Goal: Find specific page/section: Find specific page/section

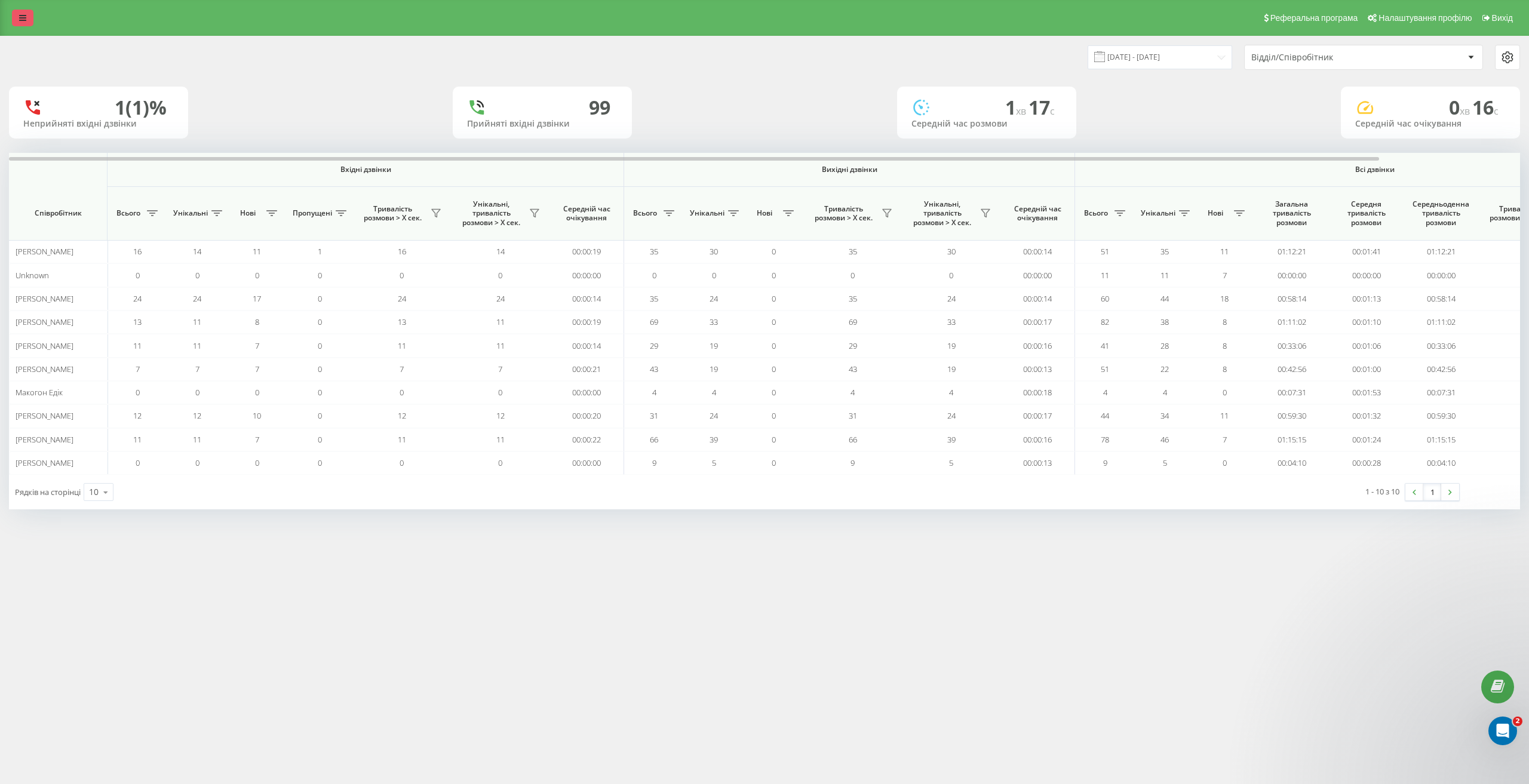
click at [23, 24] on link at bounding box center [23, 18] width 22 height 17
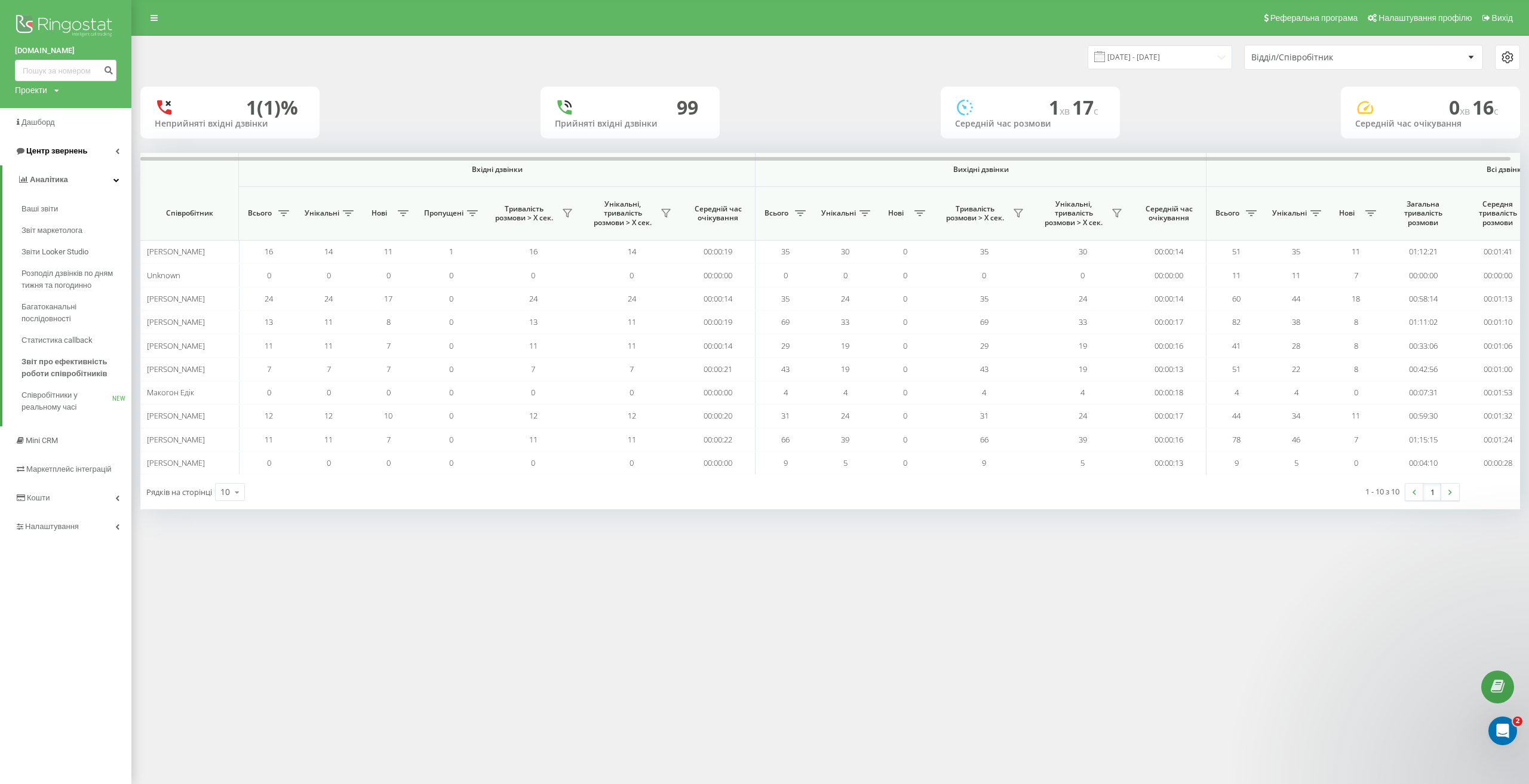
click at [65, 156] on span "Центр звернень" at bounding box center [51, 150] width 72 height 12
click at [80, 156] on span "Центр звернень" at bounding box center [53, 150] width 72 height 12
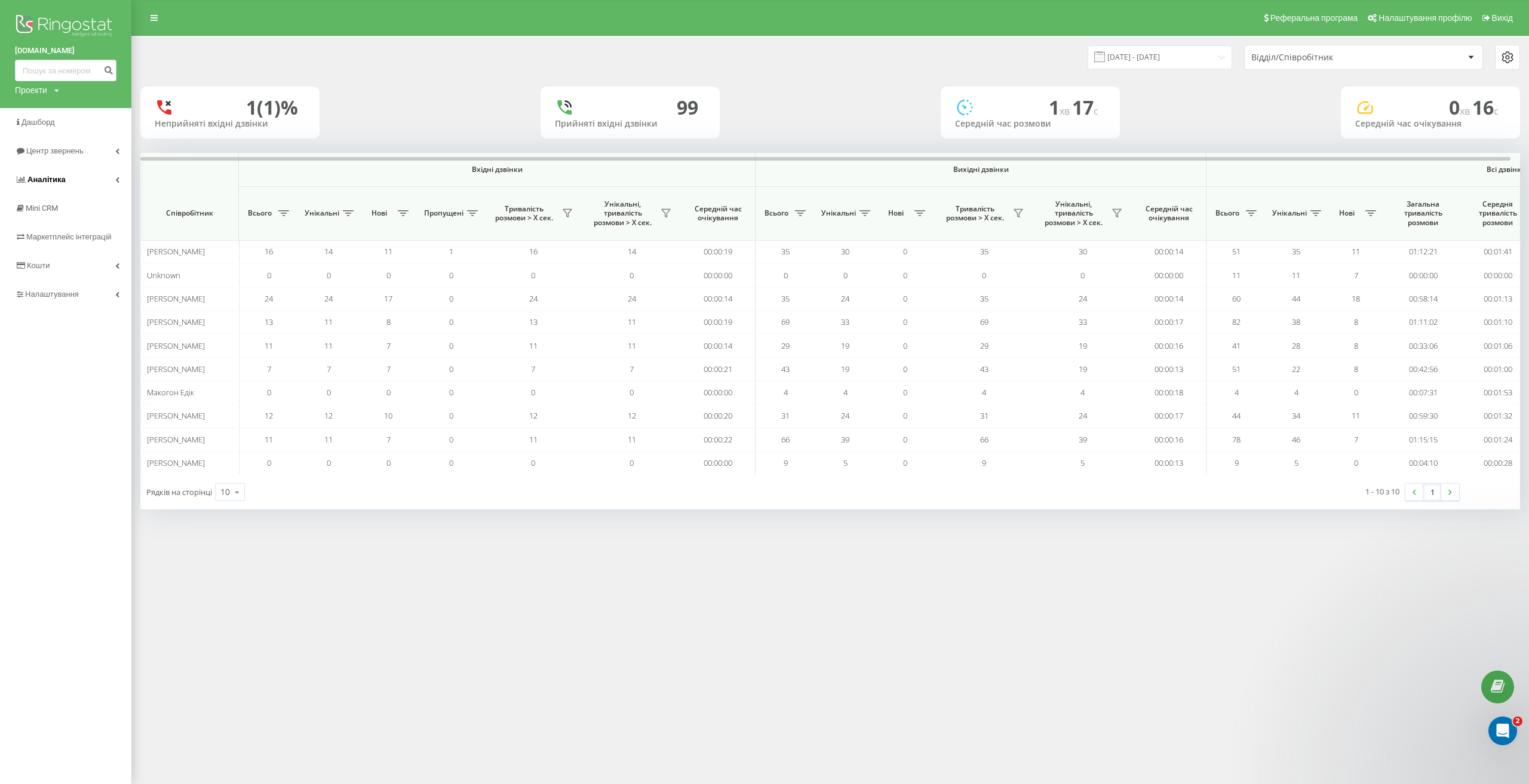
click at [85, 181] on link "Аналiтика" at bounding box center [66, 180] width 132 height 28
click at [79, 178] on link "Аналiтика" at bounding box center [67, 180] width 129 height 28
click at [80, 156] on span "Центр звернень" at bounding box center [51, 150] width 72 height 12
